Goal: Consume media (video, audio): Consume media (video, audio)

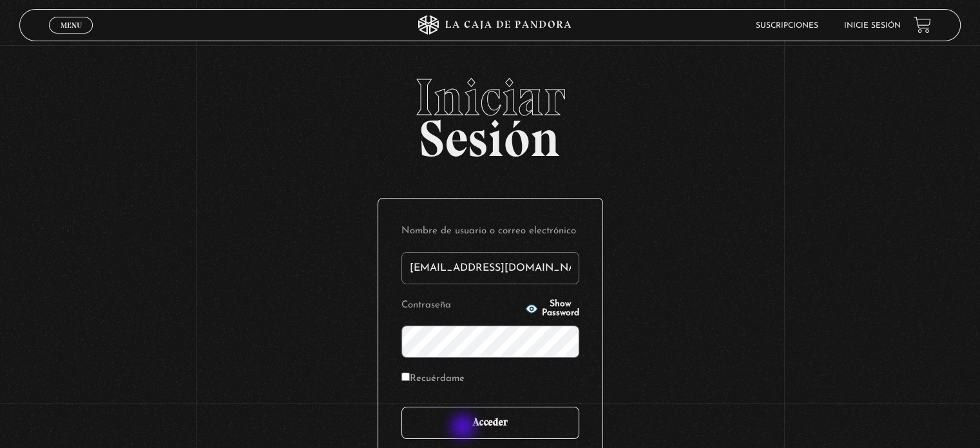
click at [464, 428] on input "Acceder" at bounding box center [490, 422] width 178 height 32
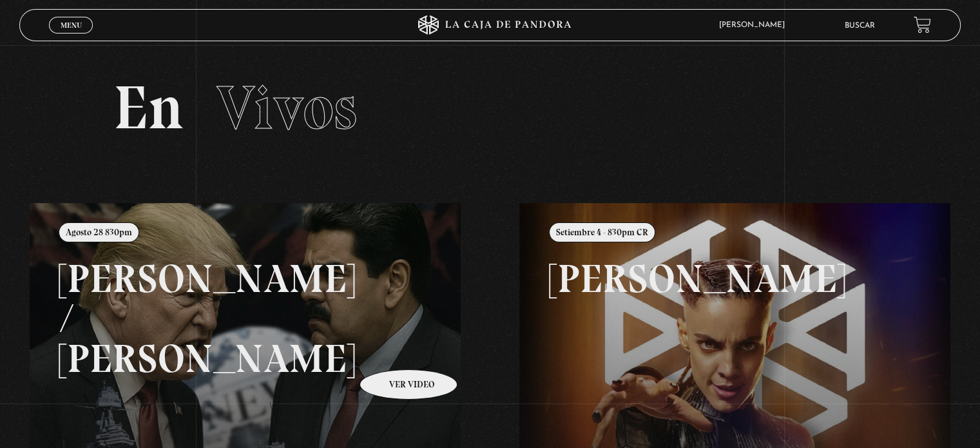
click at [392, 350] on link at bounding box center [520, 427] width 980 height 448
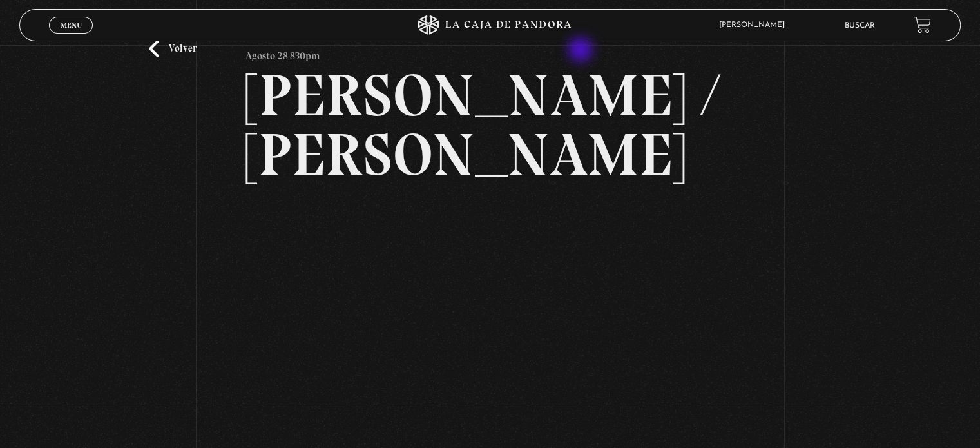
scroll to position [64, 0]
